Goal: Entertainment & Leisure: Consume media (video, audio)

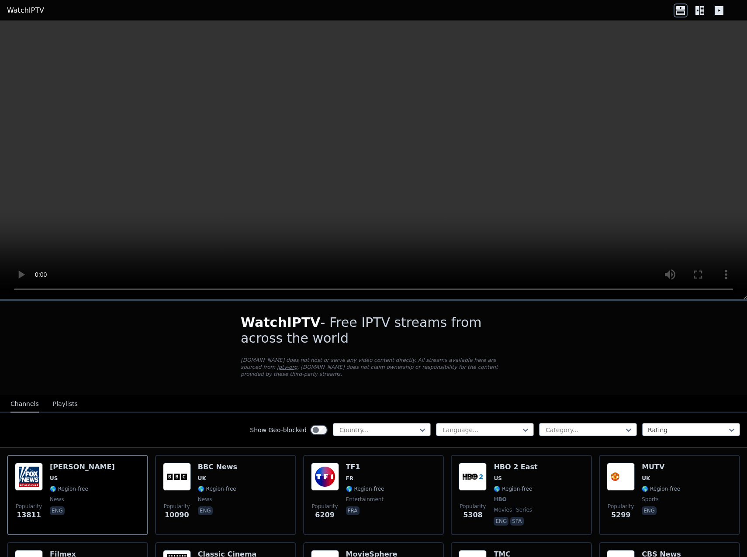
scroll to position [44, 0]
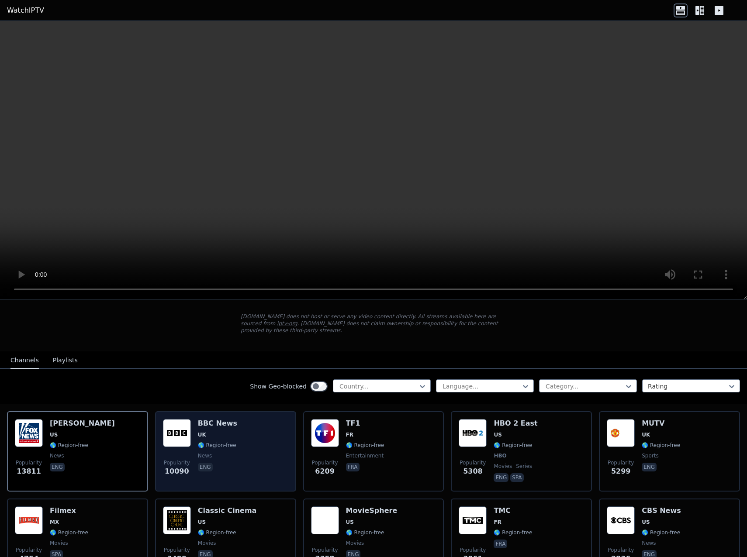
click at [175, 427] on img at bounding box center [177, 433] width 28 height 28
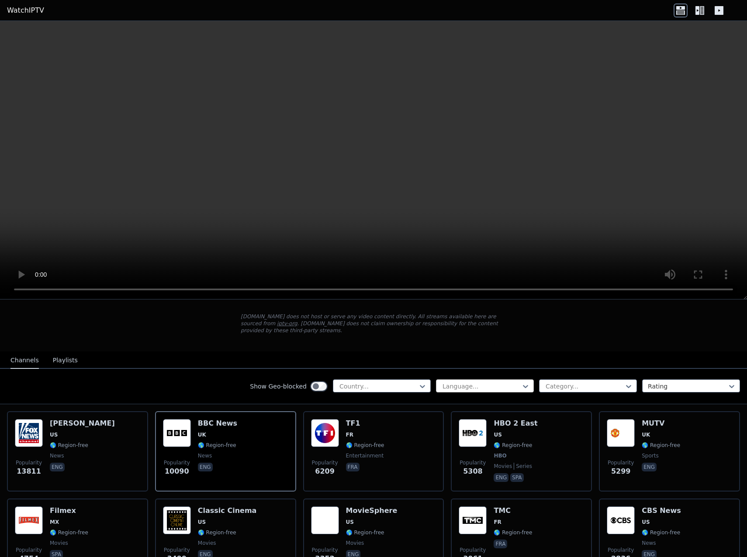
click at [469, 382] on div at bounding box center [480, 386] width 79 height 9
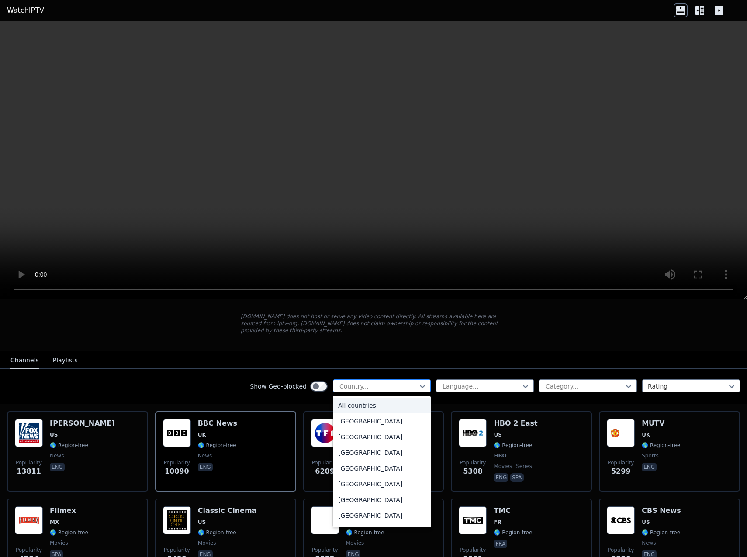
click at [381, 383] on div at bounding box center [377, 386] width 79 height 9
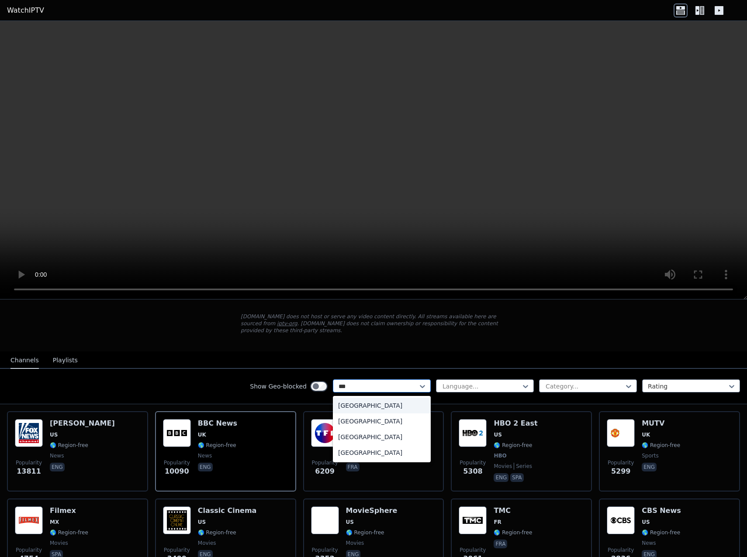
type input "****"
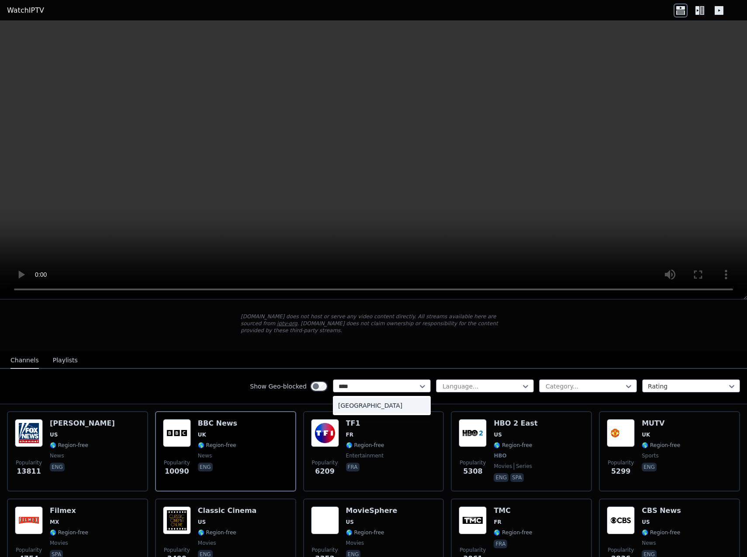
click at [375, 402] on div "[GEOGRAPHIC_DATA]" at bounding box center [382, 406] width 98 height 16
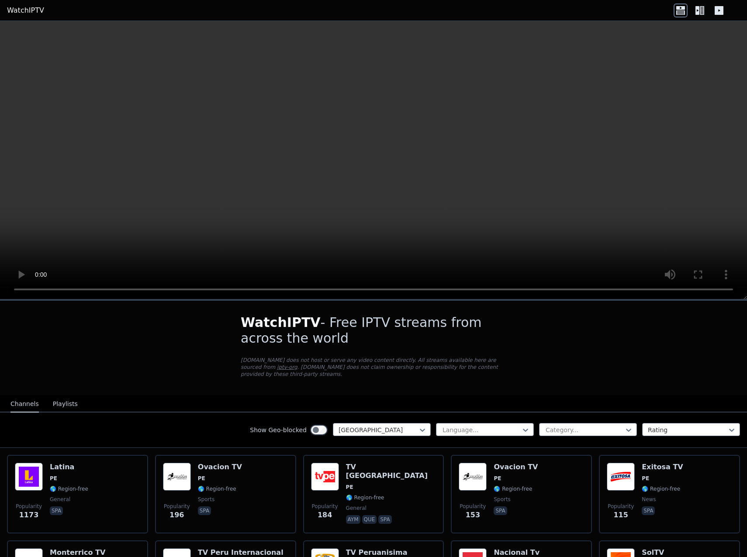
scroll to position [44, 0]
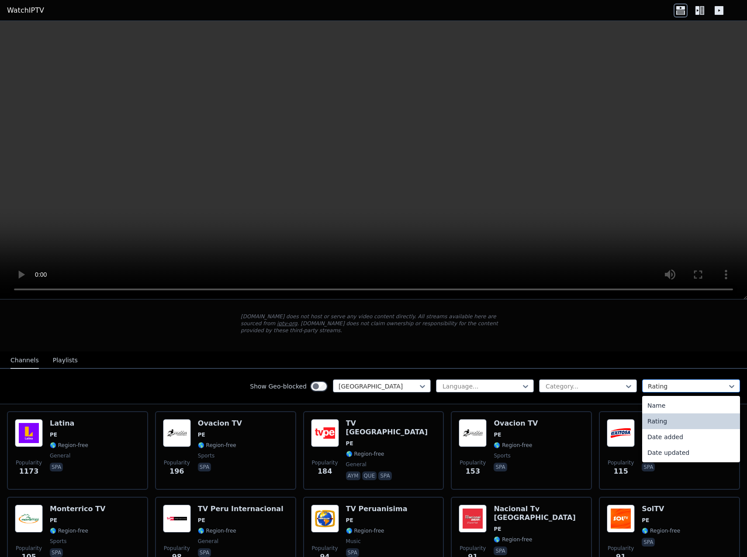
click at [657, 382] on div at bounding box center [687, 386] width 79 height 9
click at [658, 382] on div at bounding box center [687, 386] width 79 height 9
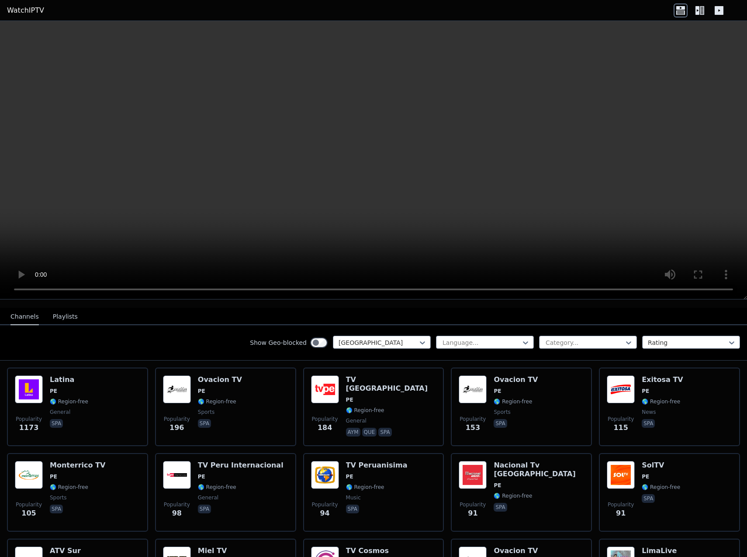
scroll to position [0, 0]
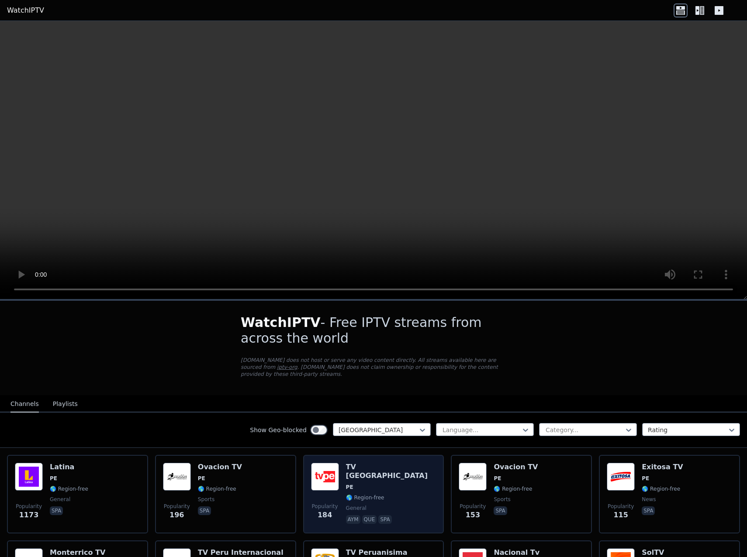
click at [325, 481] on img at bounding box center [325, 477] width 28 height 28
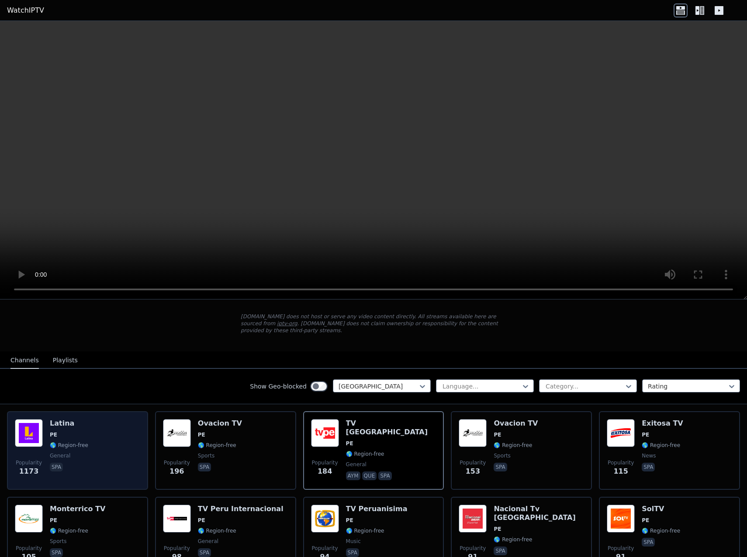
click at [41, 439] on img at bounding box center [29, 433] width 28 height 28
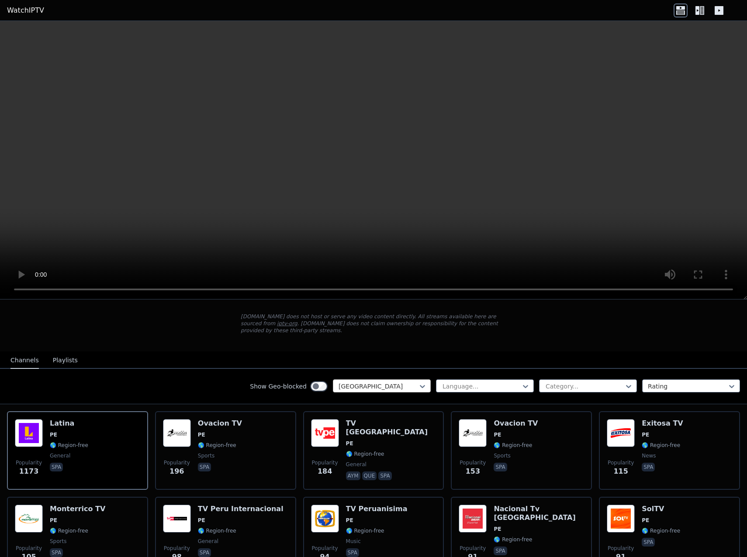
click at [377, 382] on div at bounding box center [377, 386] width 79 height 9
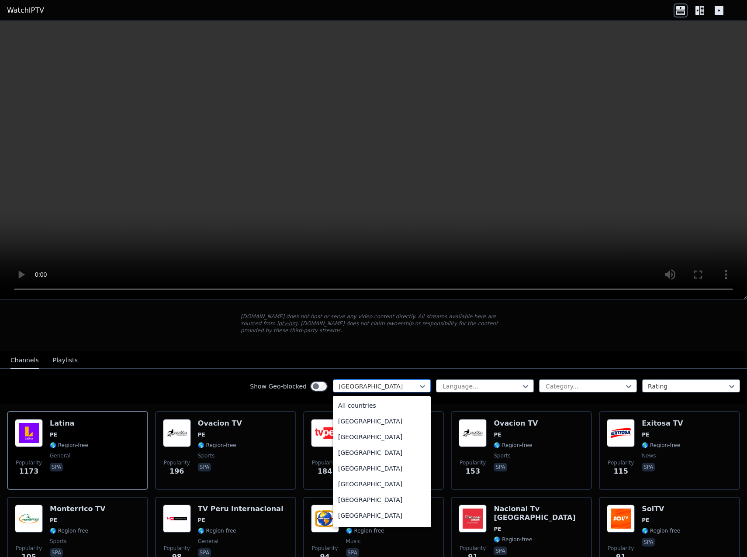
scroll to position [2195, 0]
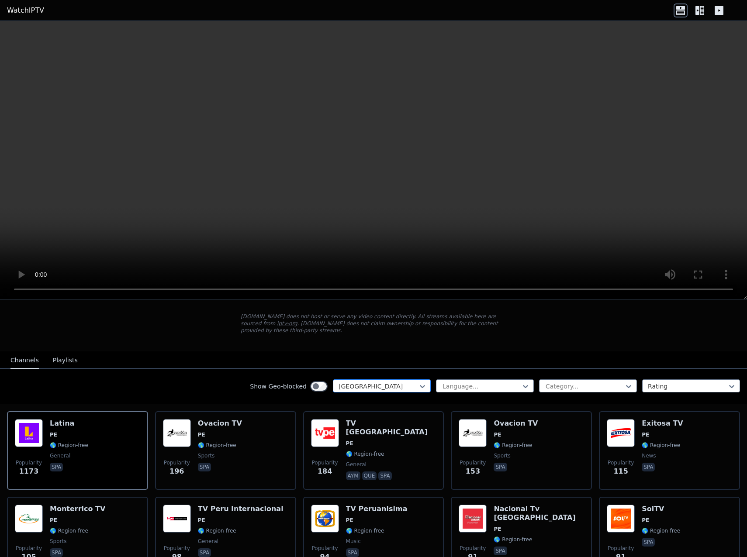
click at [385, 382] on div at bounding box center [377, 386] width 79 height 9
click at [376, 382] on div at bounding box center [377, 386] width 79 height 9
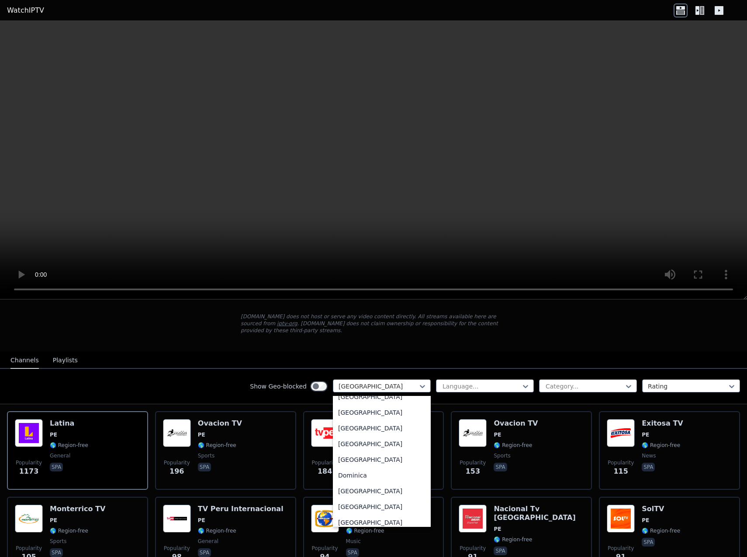
scroll to position [0, 0]
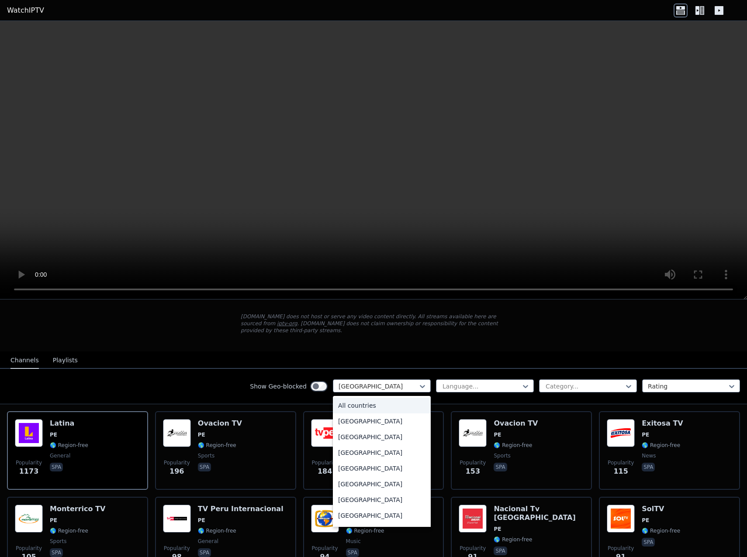
click at [365, 398] on div "All countries" at bounding box center [382, 406] width 98 height 16
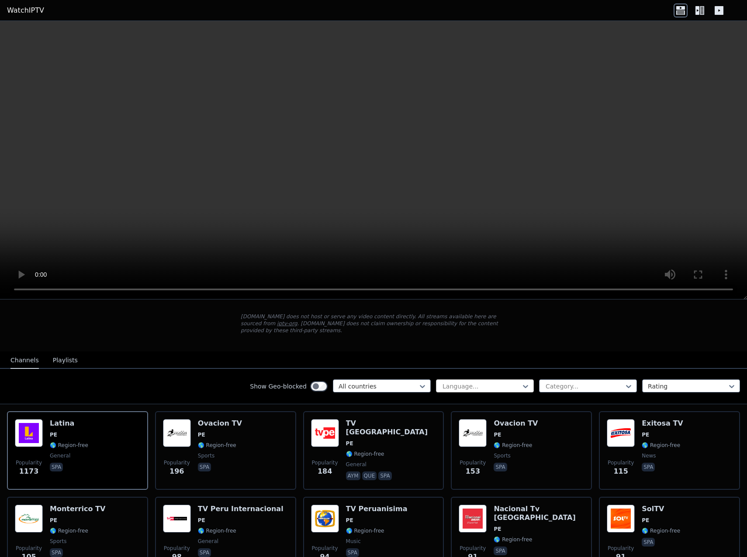
click at [468, 383] on div at bounding box center [480, 386] width 79 height 9
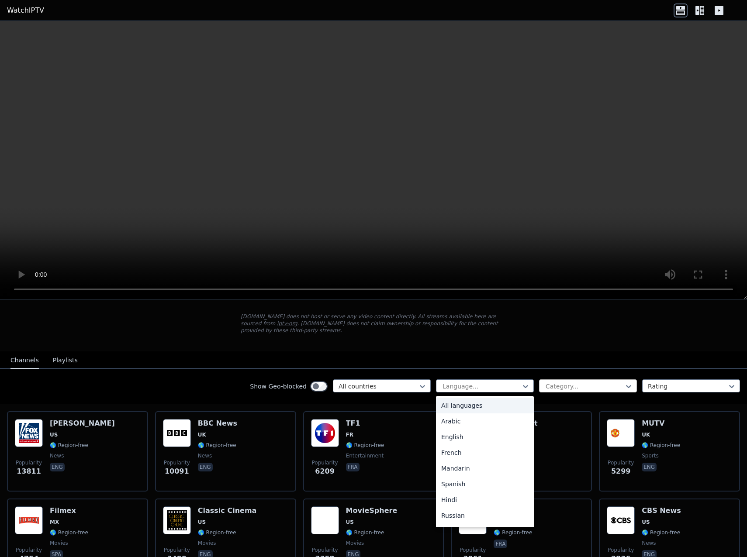
click at [568, 383] on div at bounding box center [583, 386] width 79 height 9
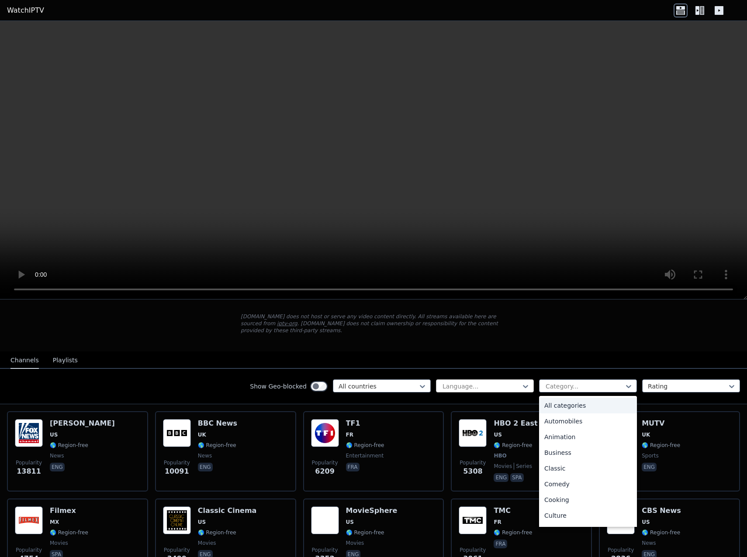
click at [453, 382] on div at bounding box center [480, 386] width 79 height 9
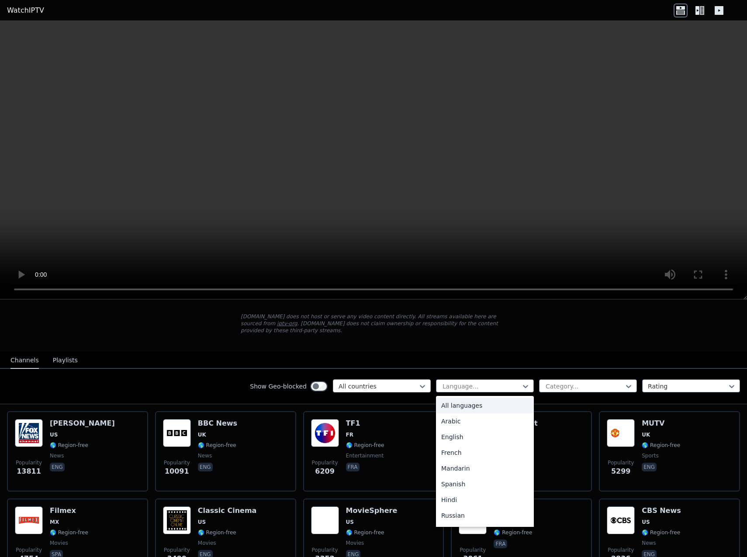
click at [362, 382] on div at bounding box center [377, 386] width 79 height 9
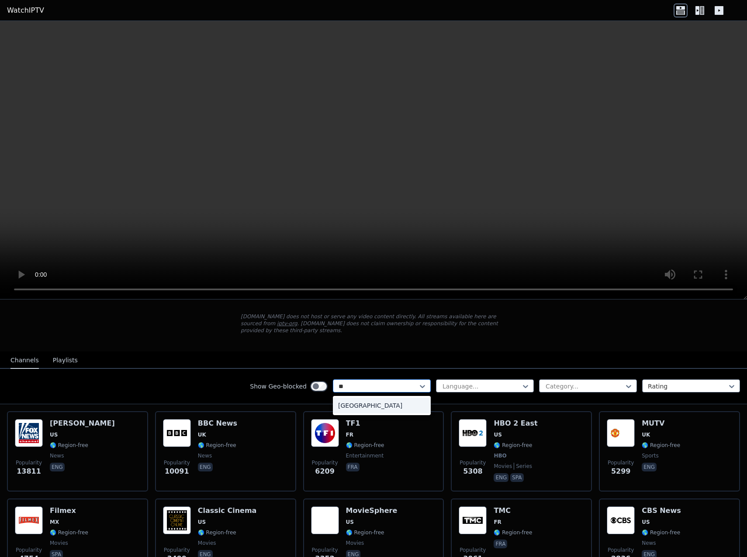
type input "***"
click at [310, 379] on div "Show Geo-blocked All countries" at bounding box center [340, 386] width 181 height 14
click at [64, 354] on button "Playlists" at bounding box center [65, 360] width 25 height 17
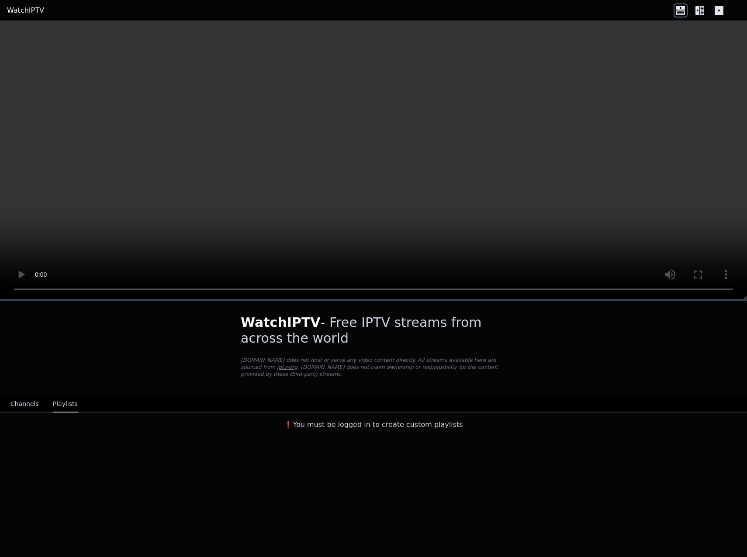
click at [23, 400] on button "Channels" at bounding box center [24, 404] width 28 height 17
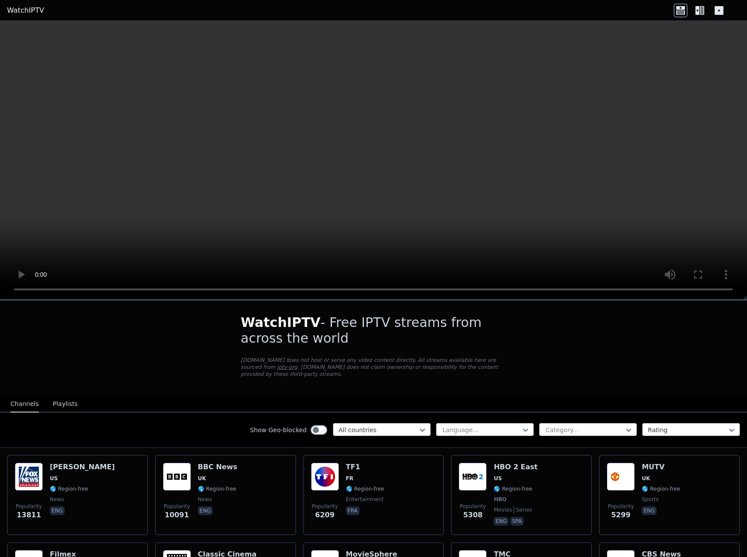
click at [697, 12] on icon at bounding box center [697, 10] width 4 height 9
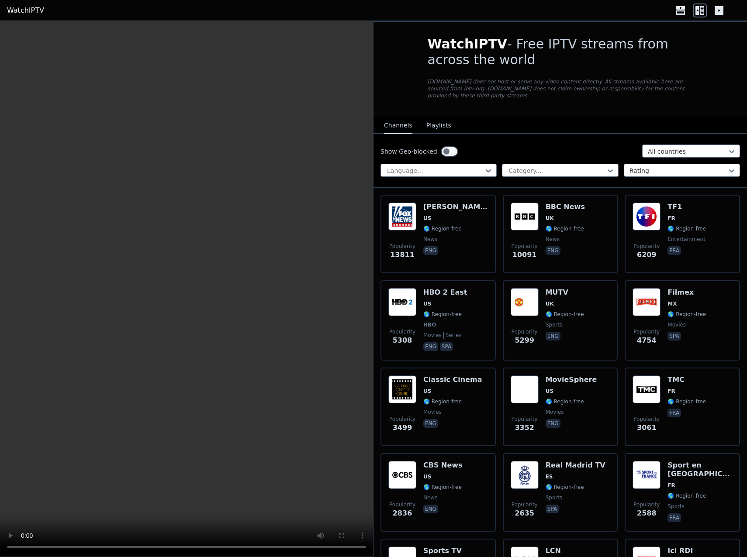
click at [720, 13] on icon at bounding box center [718, 10] width 9 height 9
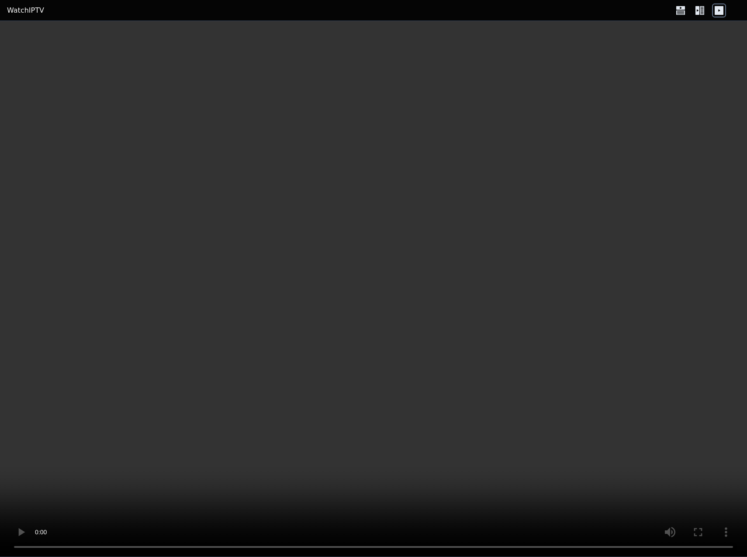
click at [678, 12] on icon at bounding box center [680, 10] width 14 height 14
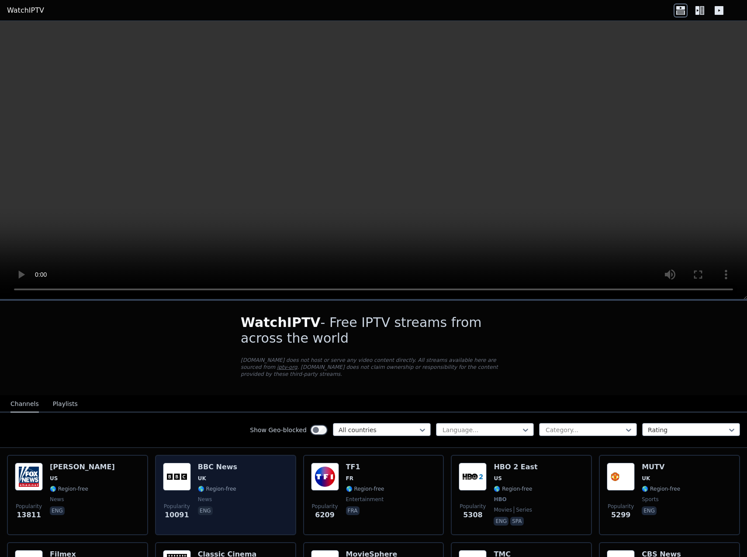
click at [188, 472] on img at bounding box center [177, 477] width 28 height 28
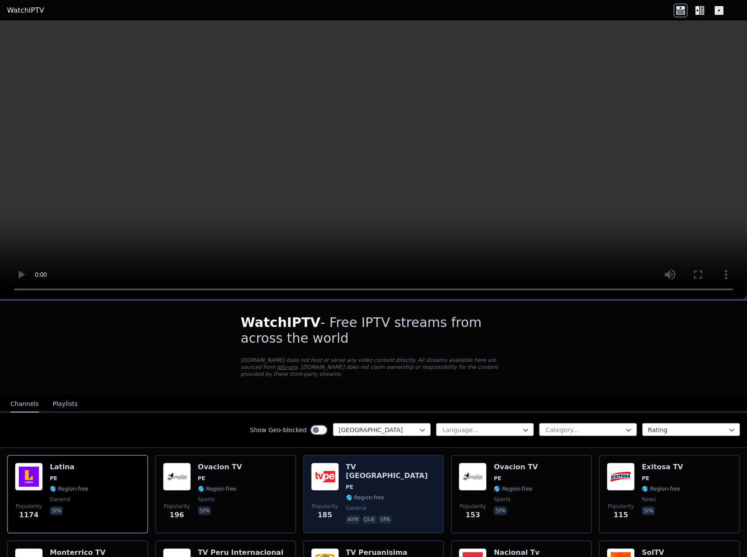
click at [352, 484] on span "PE" at bounding box center [391, 487] width 90 height 7
